Goal: Task Accomplishment & Management: Manage account settings

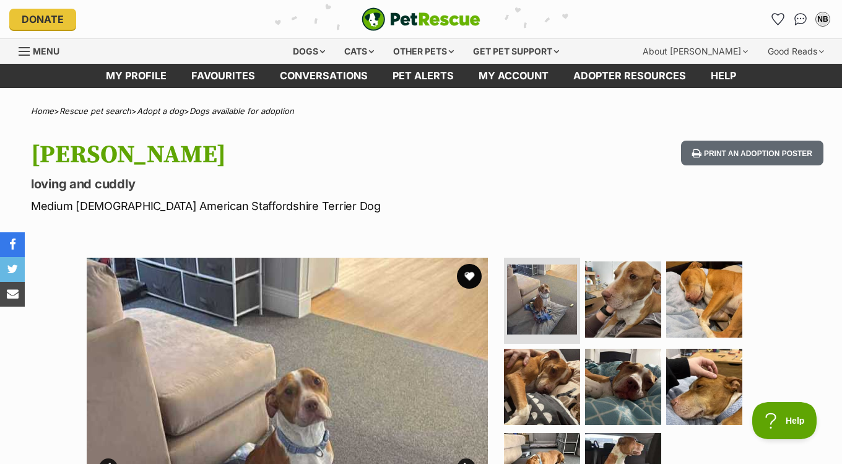
click at [774, 9] on li "Account quick links" at bounding box center [779, 19] width 20 height 20
click at [776, 12] on icon "Favourites" at bounding box center [779, 19] width 17 height 16
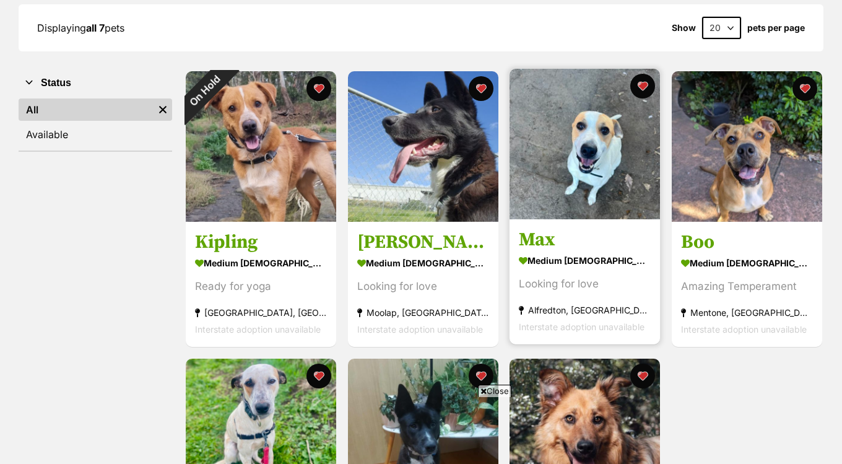
scroll to position [162, 0]
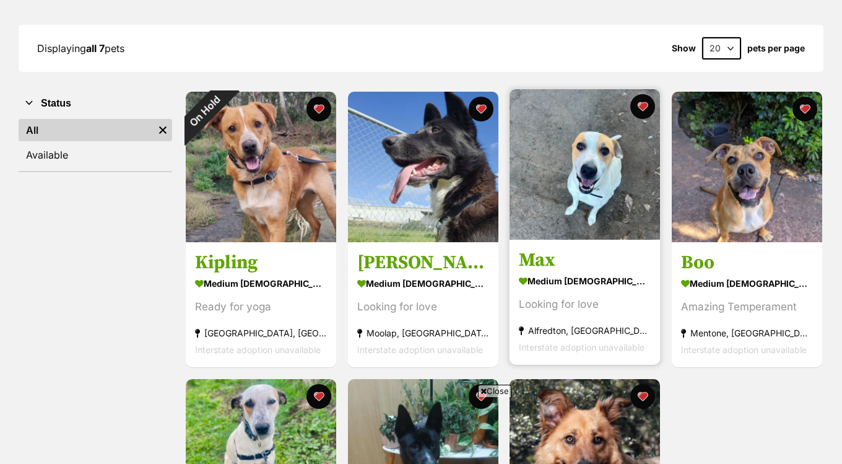
click at [558, 190] on img at bounding box center [585, 164] width 151 height 151
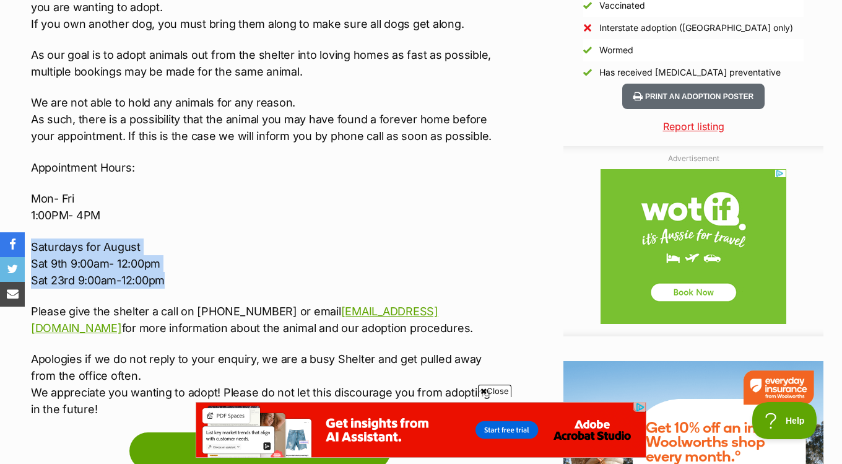
drag, startPoint x: 165, startPoint y: 286, endPoint x: 30, endPoint y: 250, distance: 139.6
click at [31, 250] on p "Saturdays for August Sat 9th 9:00am- 12:00pm Sat 23rd 9:00am-12:00pm" at bounding box center [266, 263] width 471 height 50
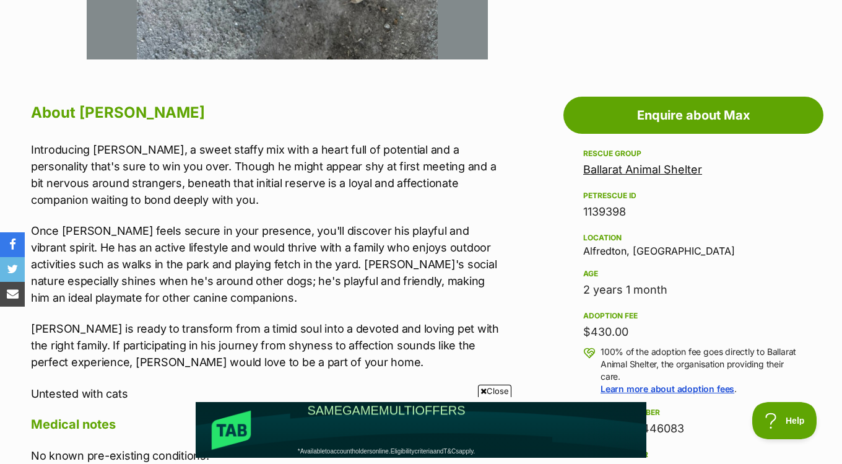
click at [493, 227] on p "Once Max feels secure in your presence, you'll discover his playful and vibrant…" at bounding box center [266, 264] width 471 height 84
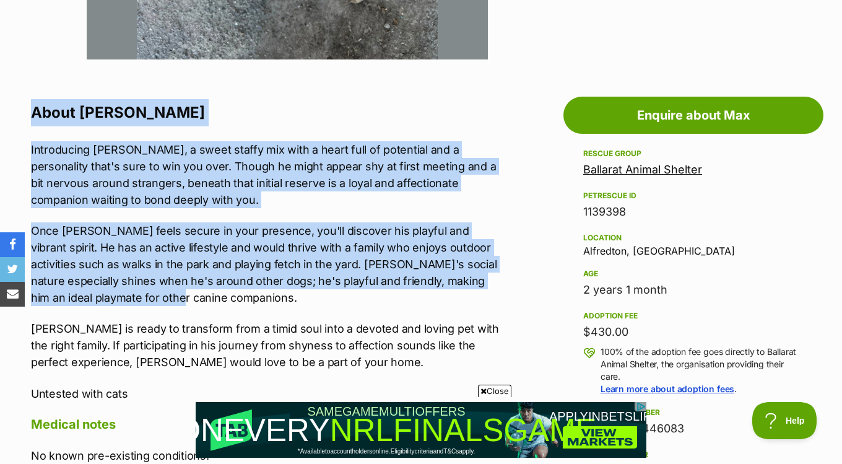
drag, startPoint x: 135, startPoint y: 296, endPoint x: 21, endPoint y: 119, distance: 210.6
click at [40, 118] on h2 "About Max" at bounding box center [266, 112] width 471 height 27
drag, startPoint x: 134, startPoint y: 298, endPoint x: 34, endPoint y: 110, distance: 213.1
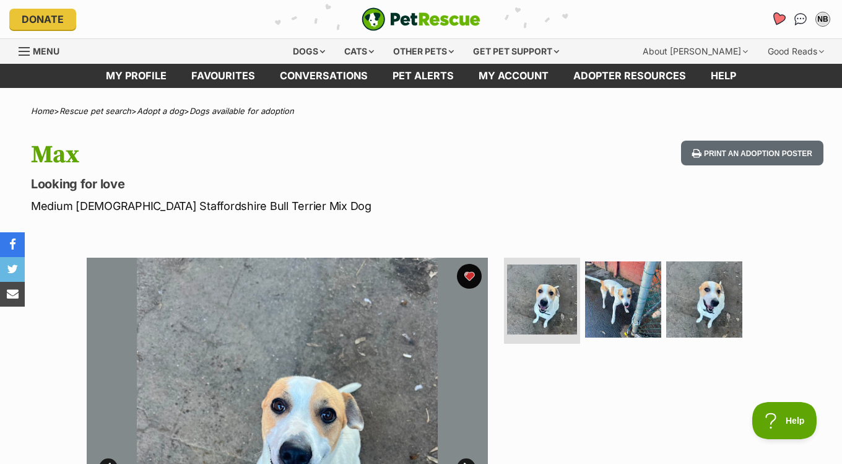
click at [777, 18] on icon "Favourites" at bounding box center [778, 19] width 15 height 14
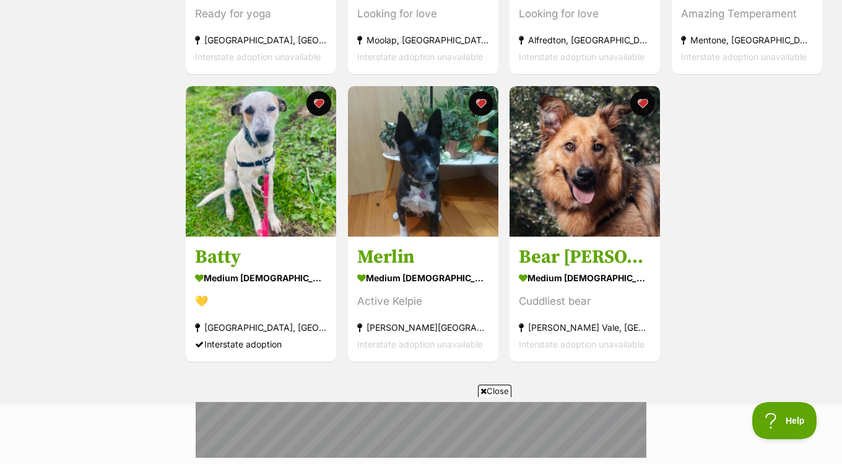
scroll to position [457, 0]
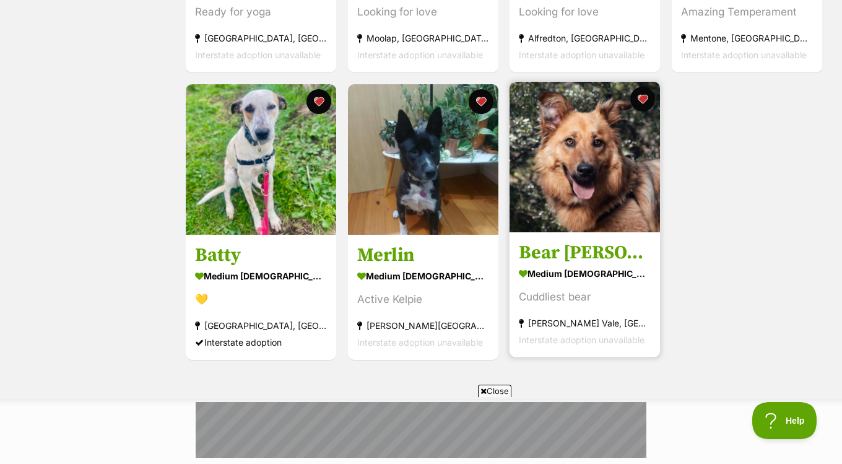
click at [566, 186] on img at bounding box center [585, 157] width 151 height 151
